Goal: Task Accomplishment & Management: Complete application form

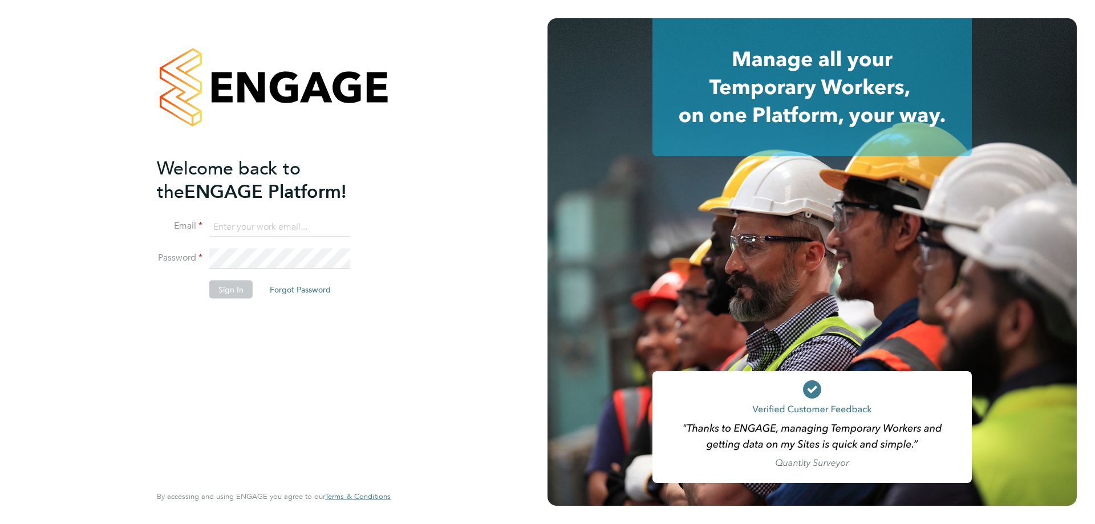
type input "suem@comsystems.co.uk"
click at [233, 293] on button "Sign In" at bounding box center [230, 290] width 43 height 18
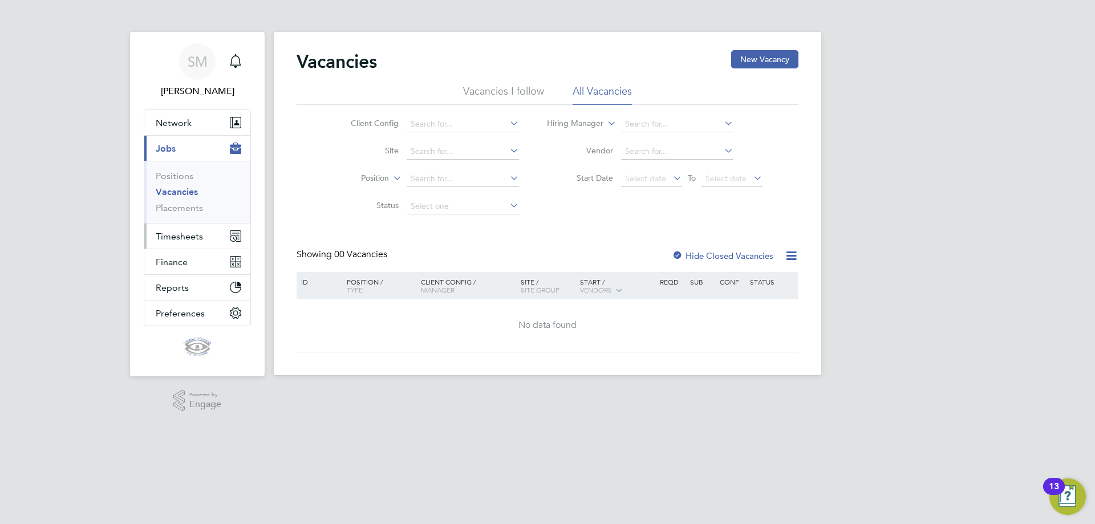
click at [176, 239] on span "Timesheets" at bounding box center [179, 236] width 47 height 11
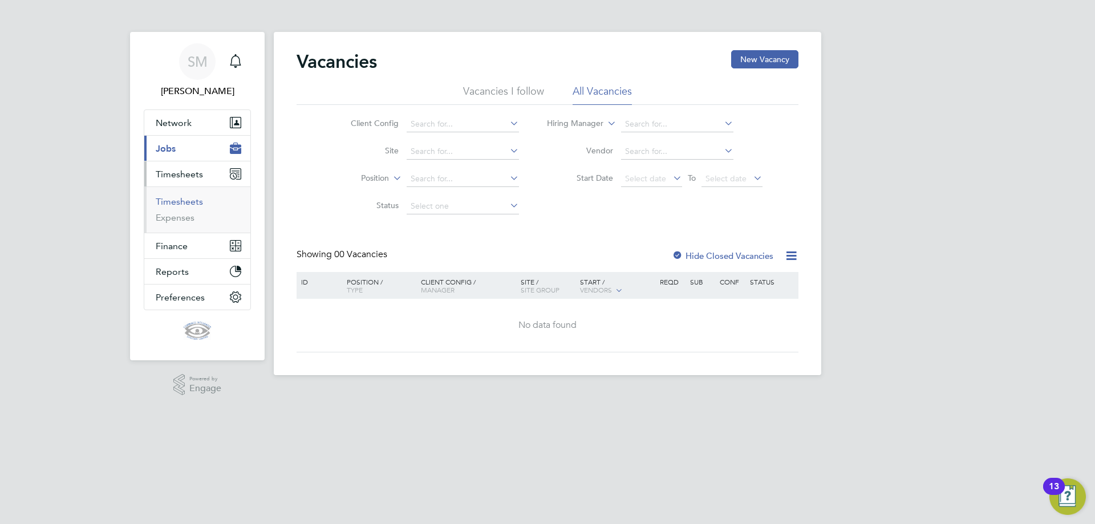
click at [171, 202] on link "Timesheets" at bounding box center [179, 201] width 47 height 11
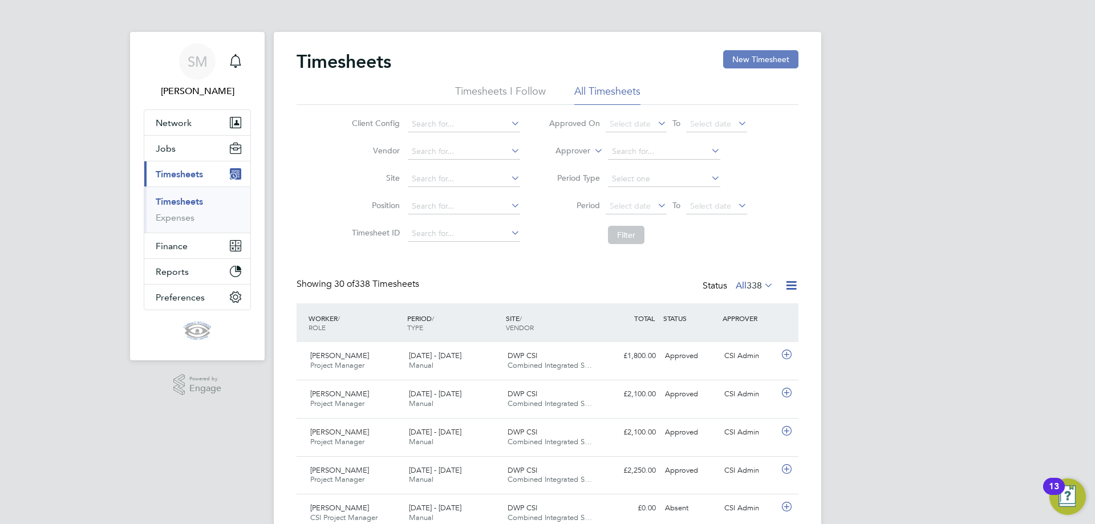
click at [770, 59] on button "New Timesheet" at bounding box center [760, 59] width 75 height 18
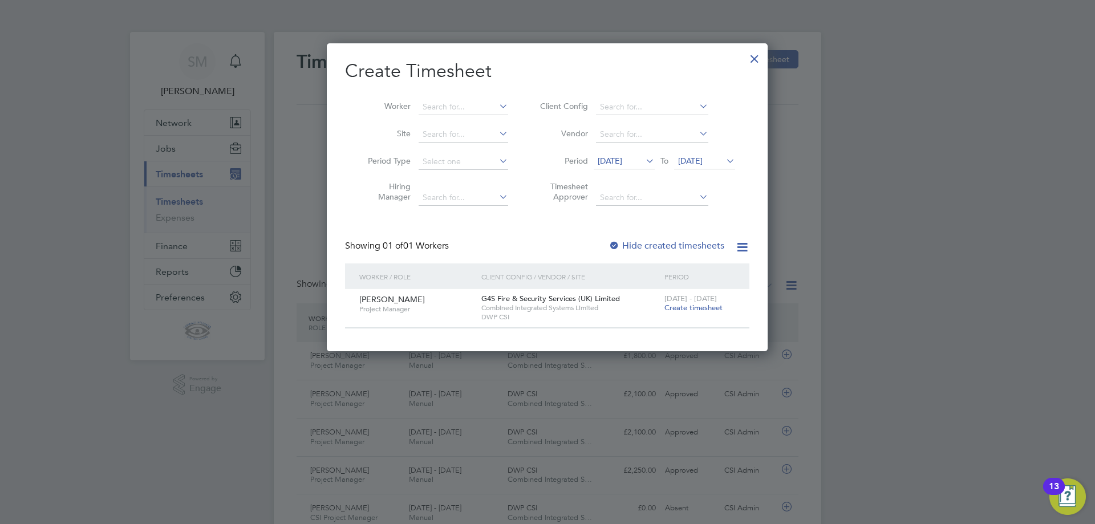
click at [689, 304] on span "Create timesheet" at bounding box center [694, 308] width 58 height 10
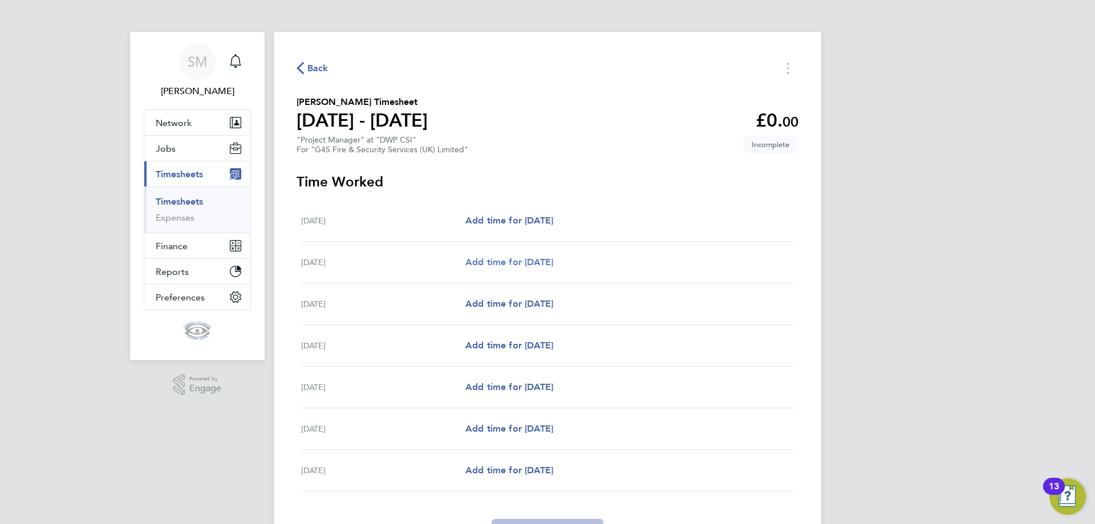
click at [500, 259] on span "Add time for Tue 26 Aug" at bounding box center [509, 262] width 88 height 11
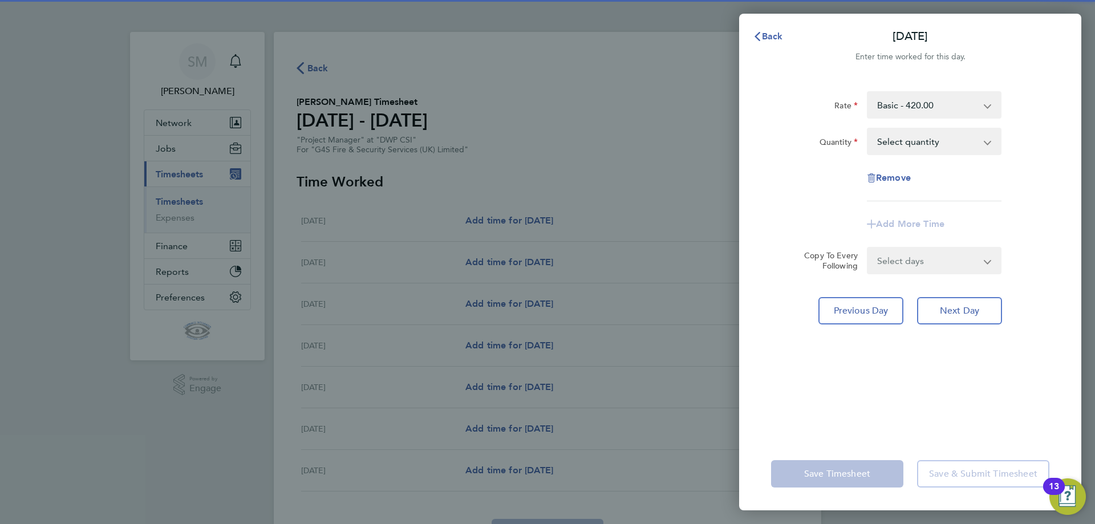
click at [905, 138] on select "Select quantity 0.5 1" at bounding box center [927, 141] width 119 height 25
select select "1"
click at [868, 129] on select "Select quantity 0.5 1" at bounding box center [927, 141] width 119 height 25
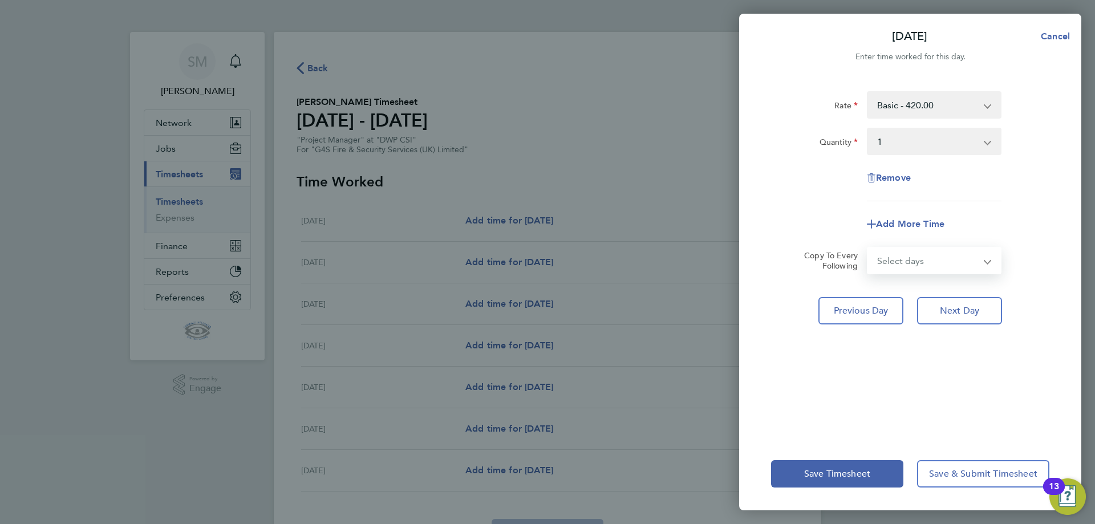
click at [912, 265] on select "Select days Day Weekday (Mon-Fri) Weekend (Sat-Sun) Wednesday Thursday Friday S…" at bounding box center [928, 260] width 120 height 25
select select "DAY"
click at [868, 248] on select "Select days Day Weekday (Mon-Fri) Weekend (Sat-Sun) Wednesday Thursday Friday S…" at bounding box center [928, 260] width 120 height 25
select select "2025-08-31"
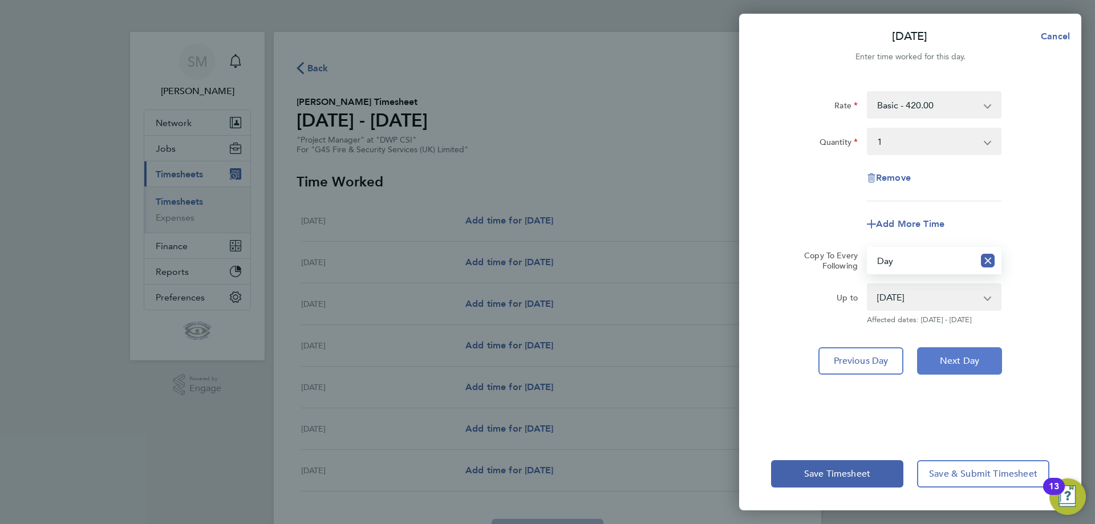
click at [950, 365] on span "Next Day" at bounding box center [959, 360] width 39 height 11
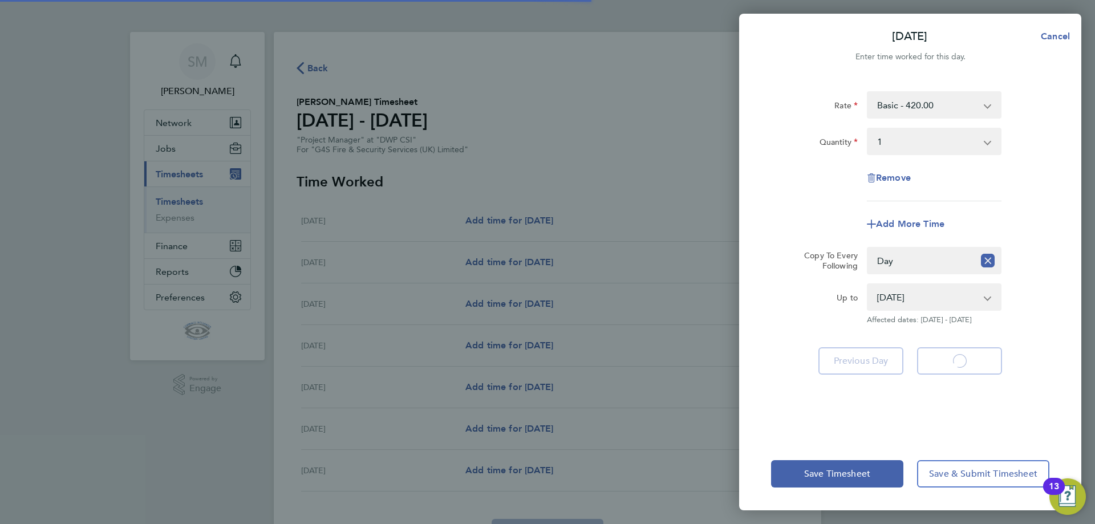
select select "1"
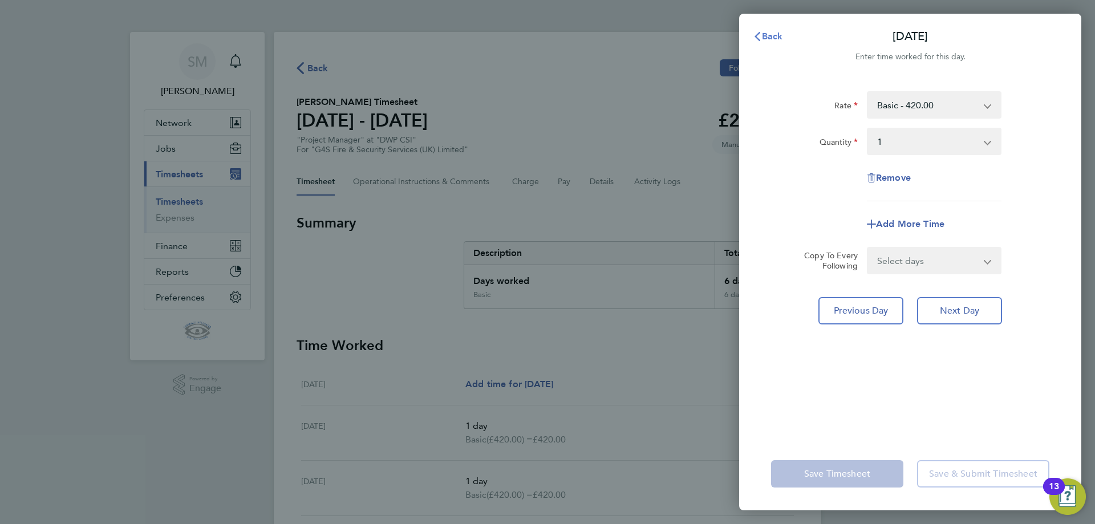
click at [764, 30] on button "Back" at bounding box center [768, 36] width 53 height 23
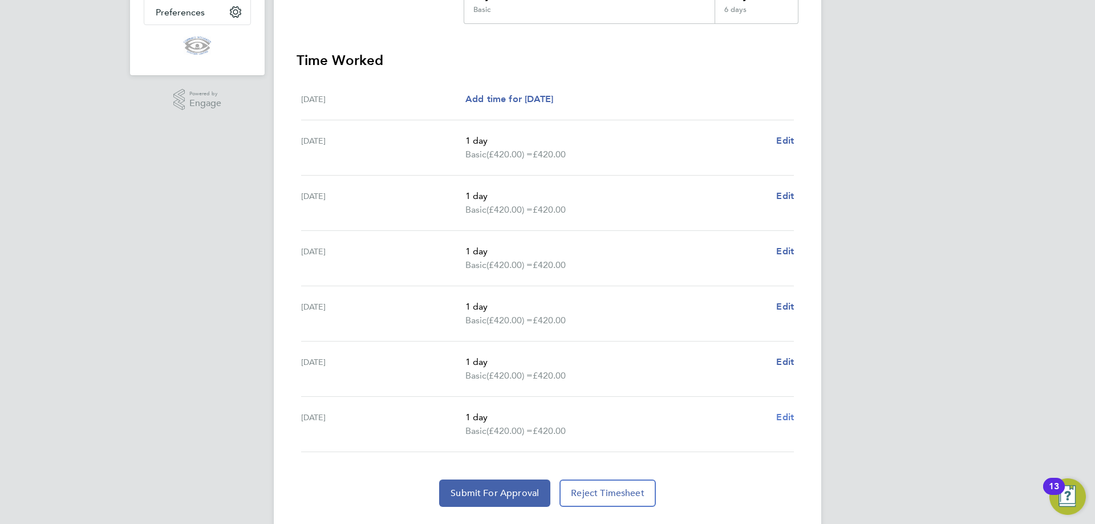
click at [783, 418] on span "Edit" at bounding box center [785, 417] width 18 height 11
select select "1"
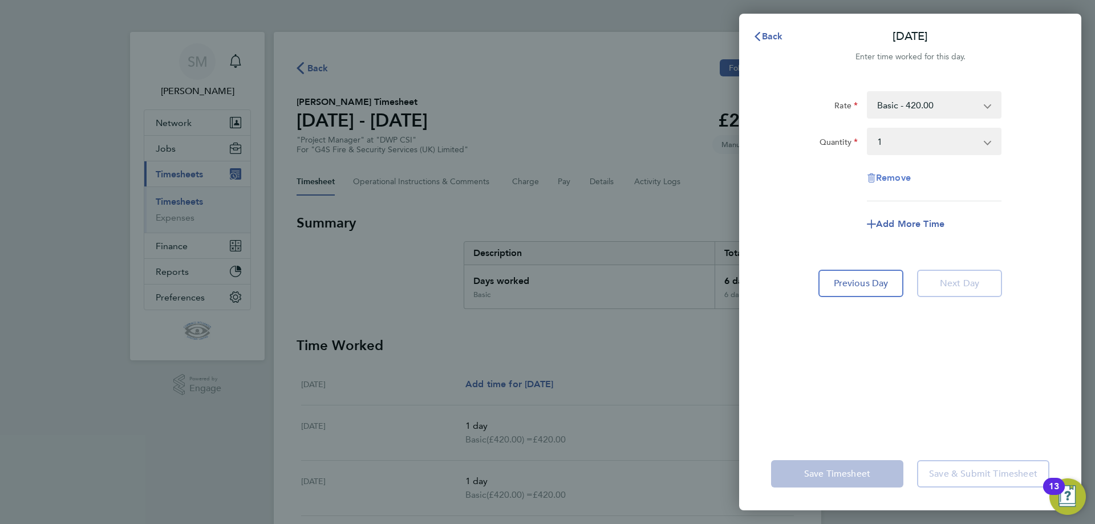
click at [906, 179] on span "Remove" at bounding box center [893, 177] width 35 height 11
select select "null"
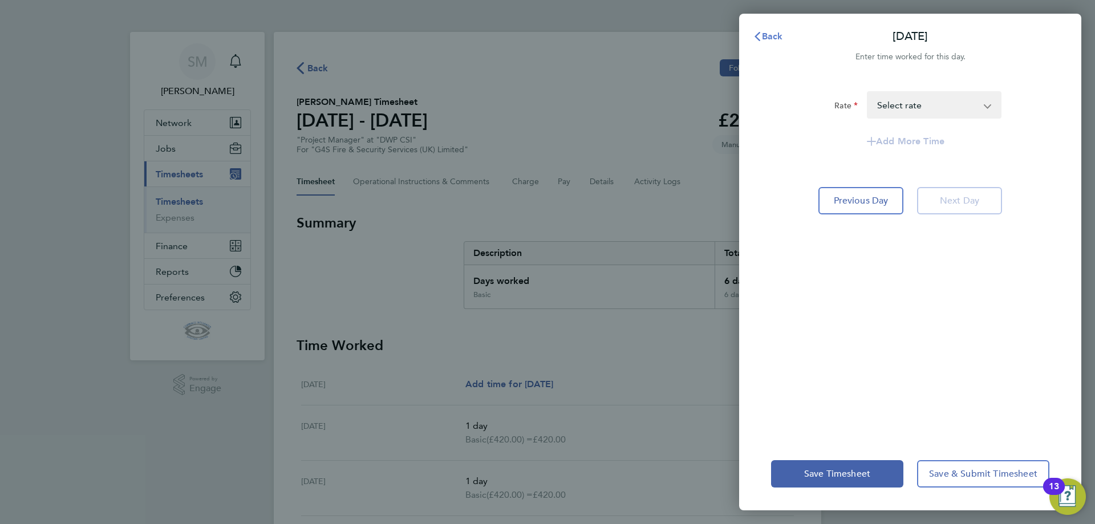
click at [776, 35] on span "Back" at bounding box center [772, 36] width 21 height 11
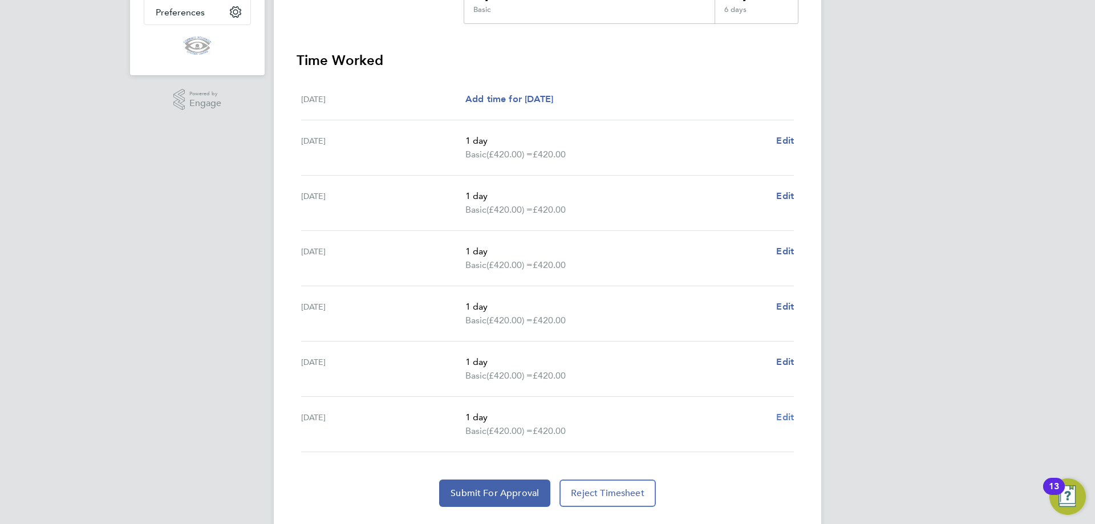
click at [788, 414] on span "Edit" at bounding box center [785, 417] width 18 height 11
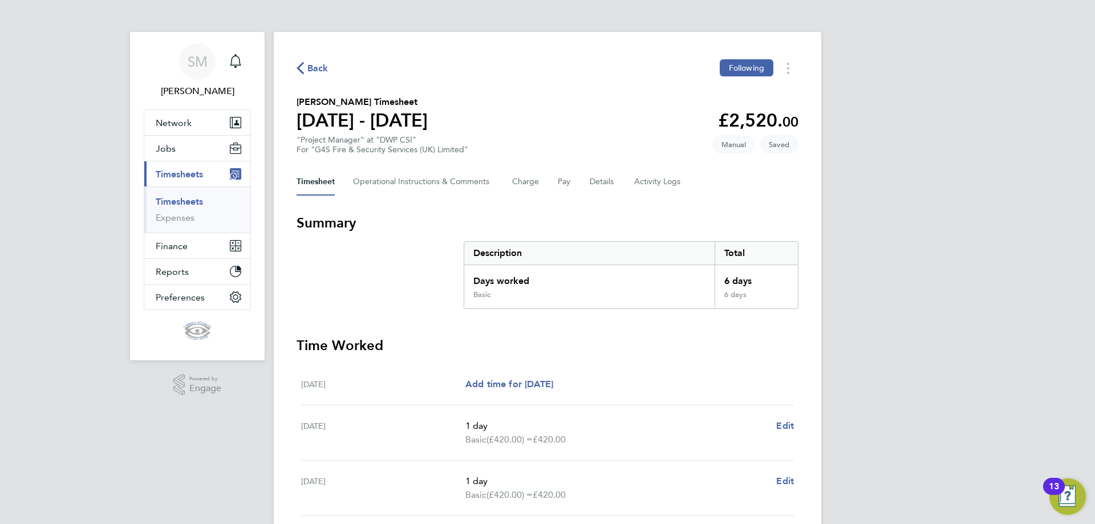
select select "1"
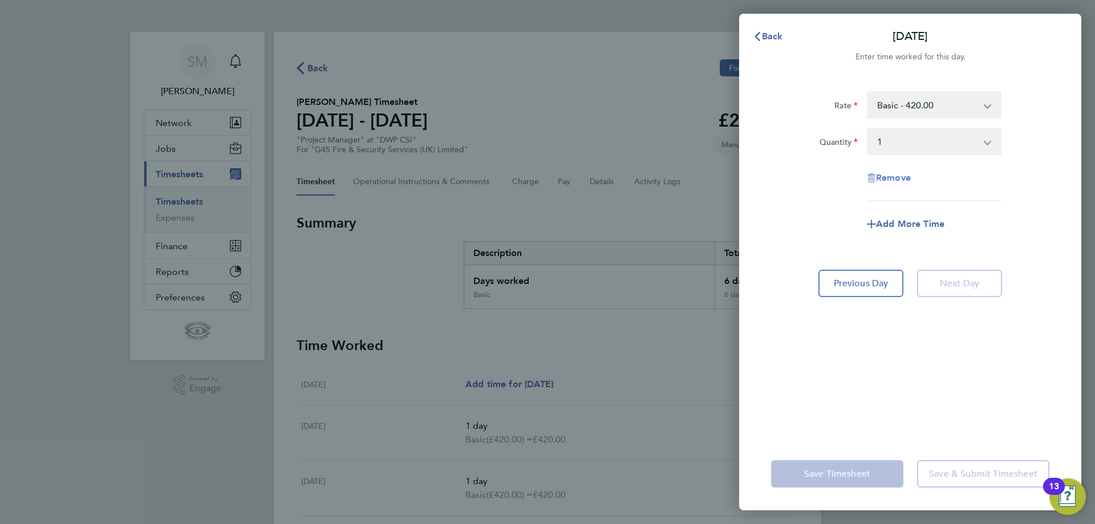
click at [899, 173] on span "Remove" at bounding box center [893, 177] width 35 height 11
select select "null"
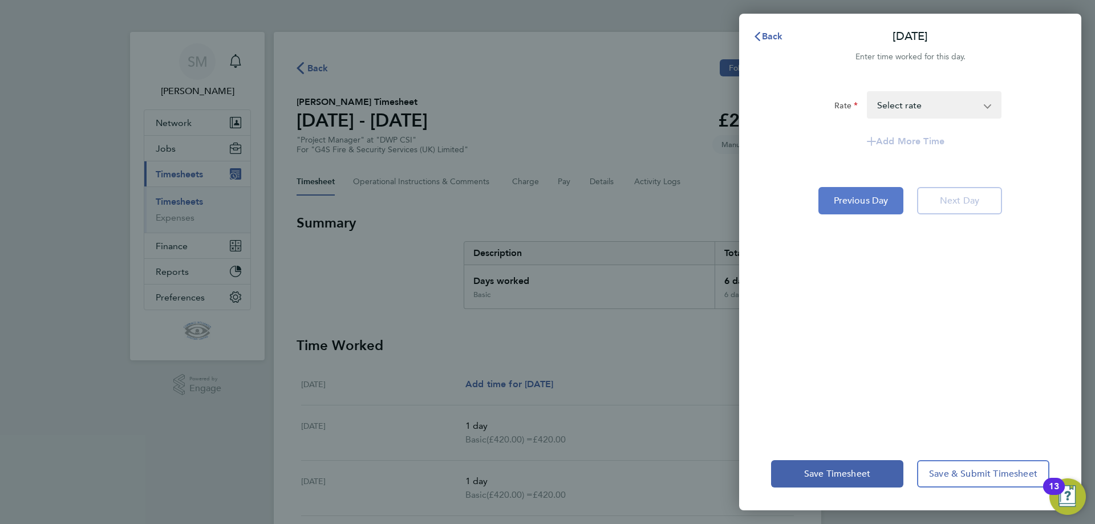
click at [874, 203] on span "Previous Day" at bounding box center [861, 200] width 55 height 11
select select "1"
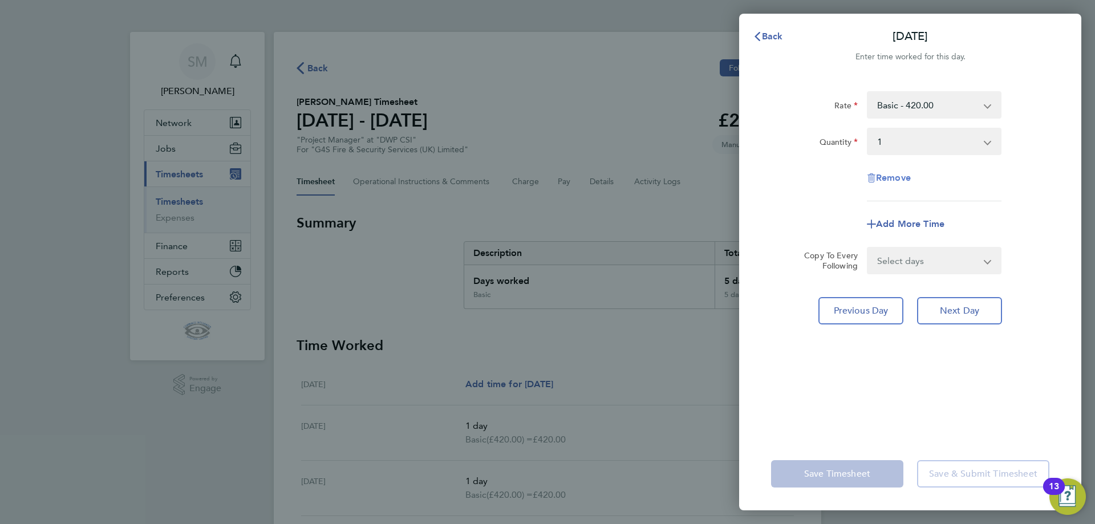
click at [896, 176] on span "Remove" at bounding box center [893, 177] width 35 height 11
select select "null"
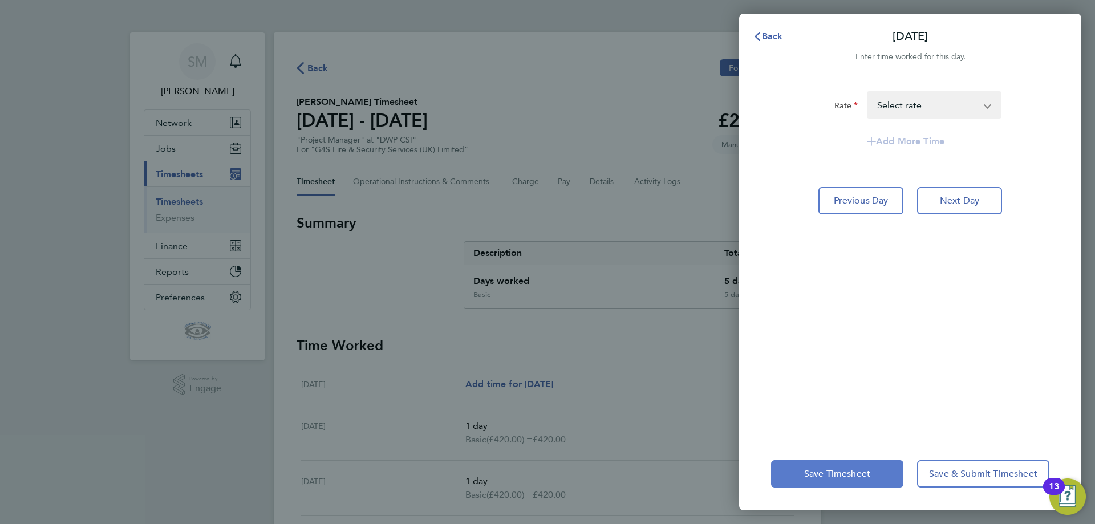
click at [835, 471] on span "Save Timesheet" at bounding box center [837, 473] width 66 height 11
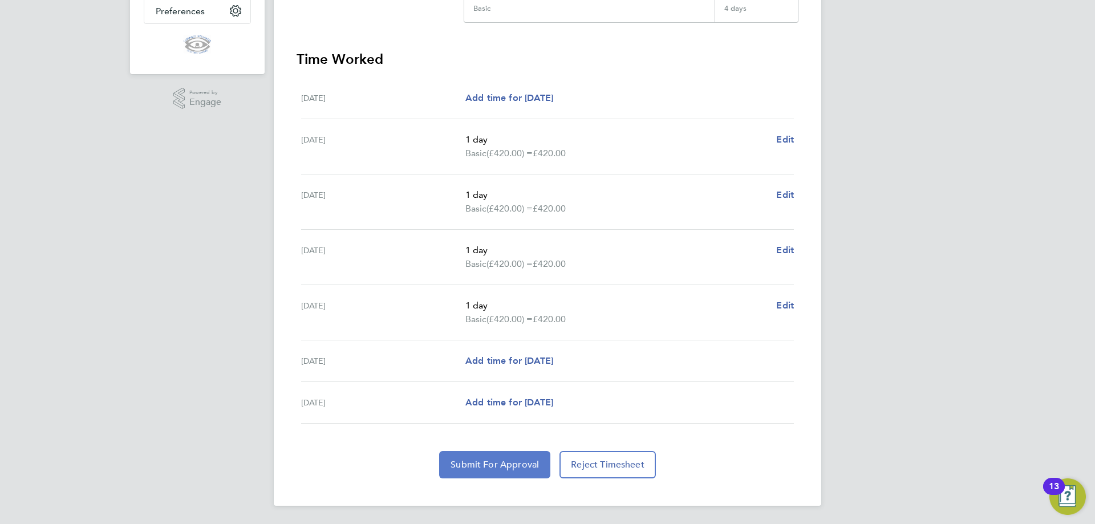
click at [500, 465] on span "Submit For Approval" at bounding box center [495, 464] width 88 height 11
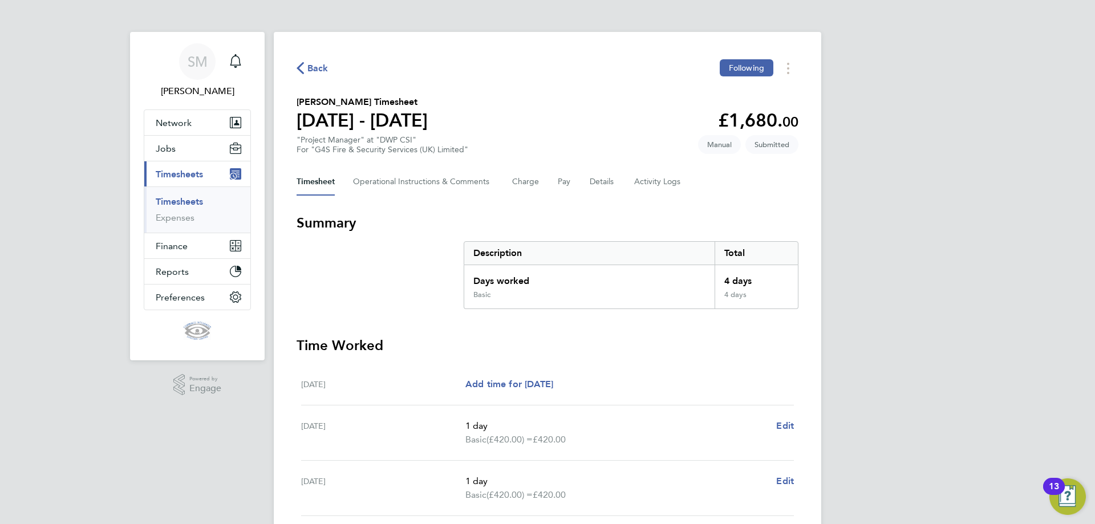
click at [307, 67] on span "Back" at bounding box center [317, 69] width 21 height 14
